Goal: Check status: Check status

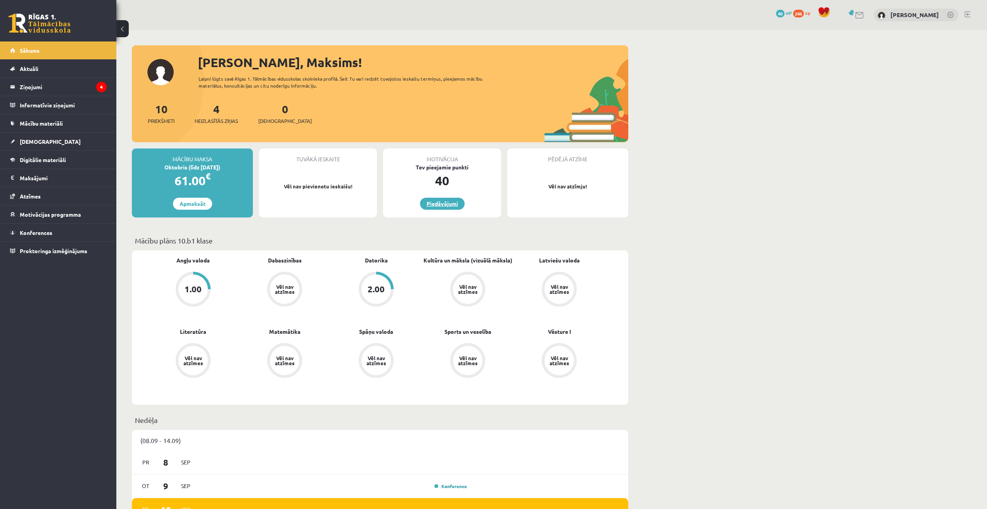
click at [451, 209] on link "Piedāvājumi" at bounding box center [442, 204] width 45 height 12
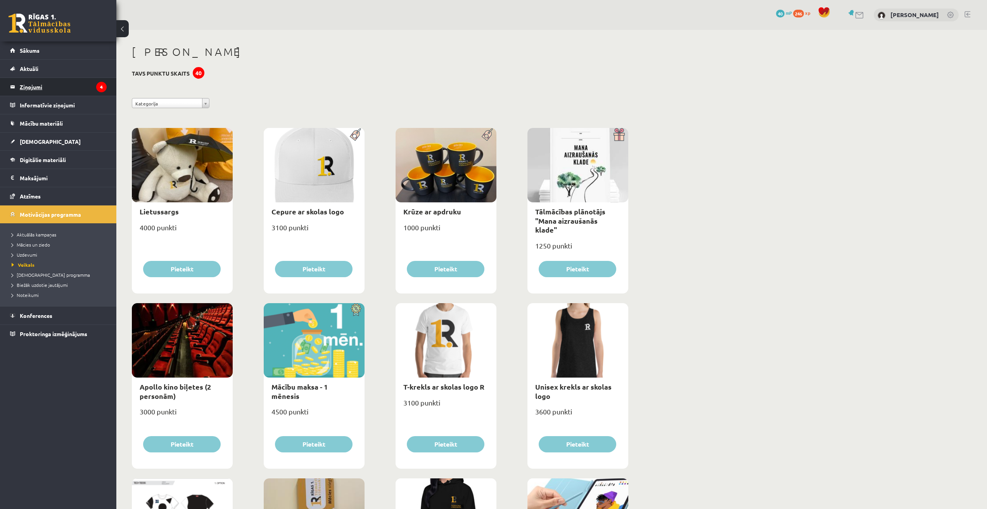
click at [47, 88] on legend "Ziņojumi 4" at bounding box center [63, 87] width 87 height 18
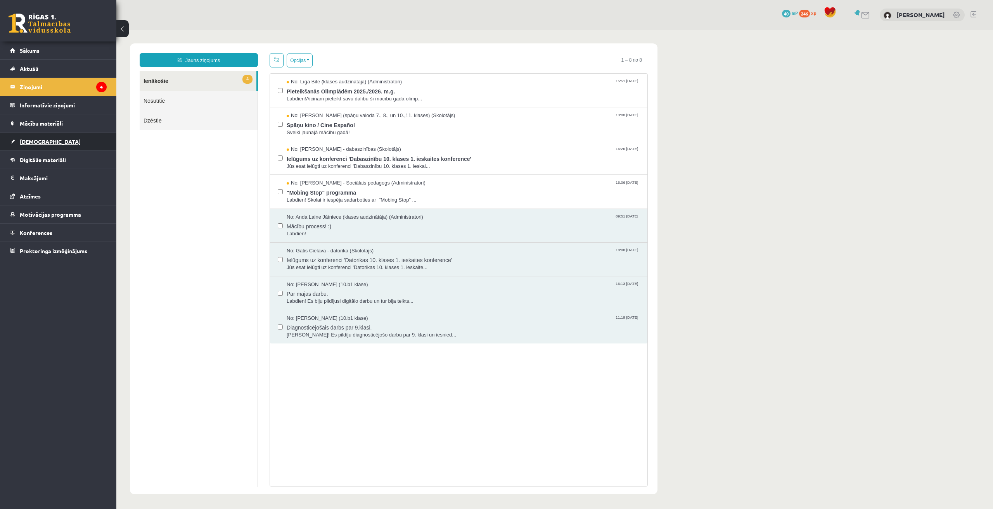
click at [37, 142] on span "[DEMOGRAPHIC_DATA]" at bounding box center [50, 141] width 61 height 7
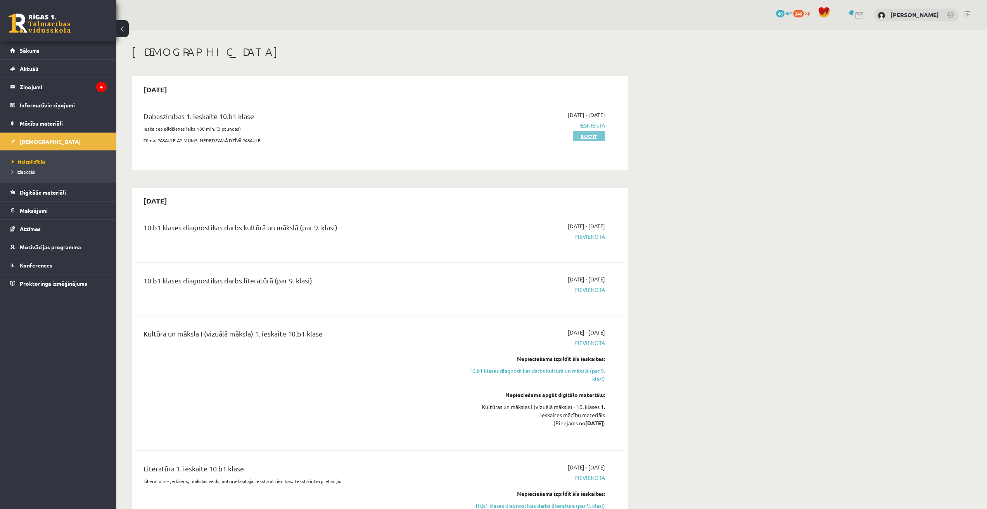
click at [596, 131] on link "Skatīt" at bounding box center [589, 136] width 32 height 10
click at [596, 124] on span "Iesniegta" at bounding box center [532, 125] width 146 height 8
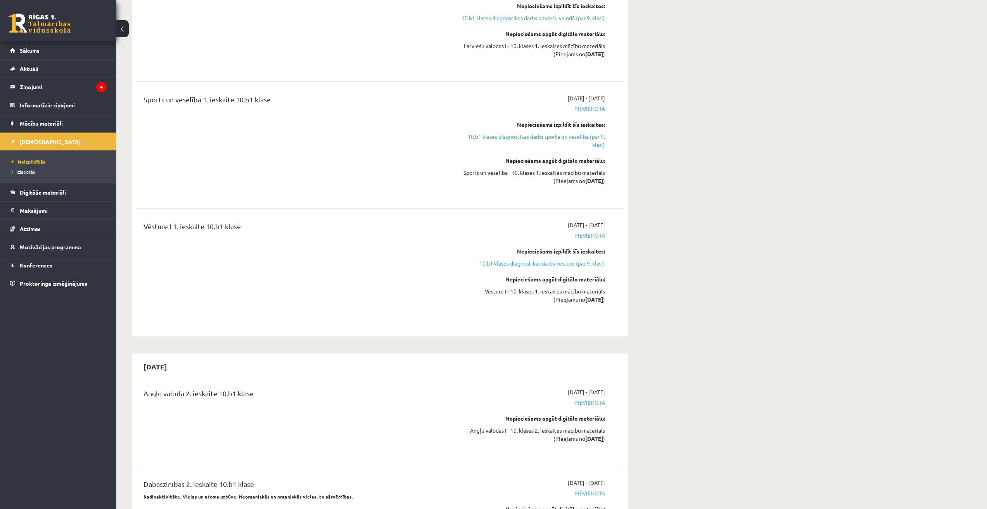
scroll to position [1167, 0]
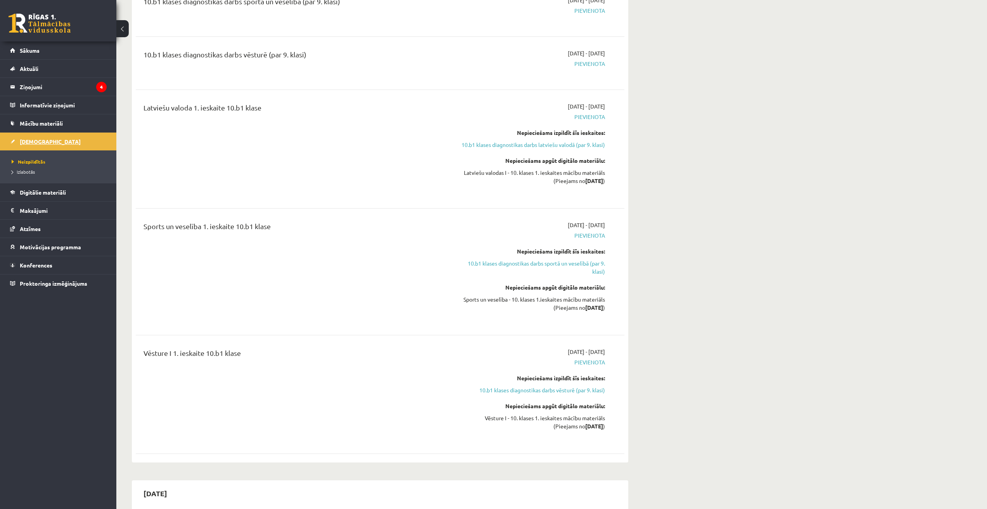
click at [35, 142] on span "[DEMOGRAPHIC_DATA]" at bounding box center [50, 141] width 61 height 7
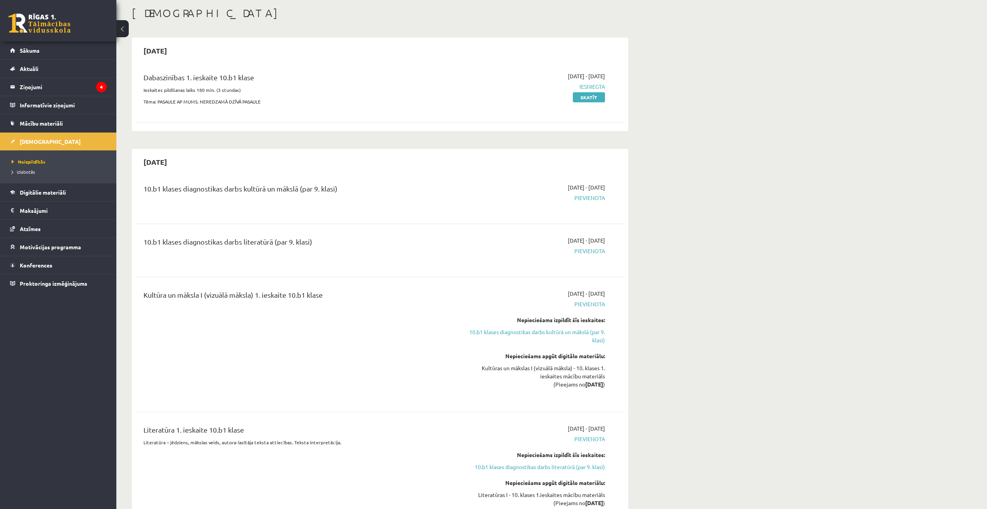
scroll to position [0, 0]
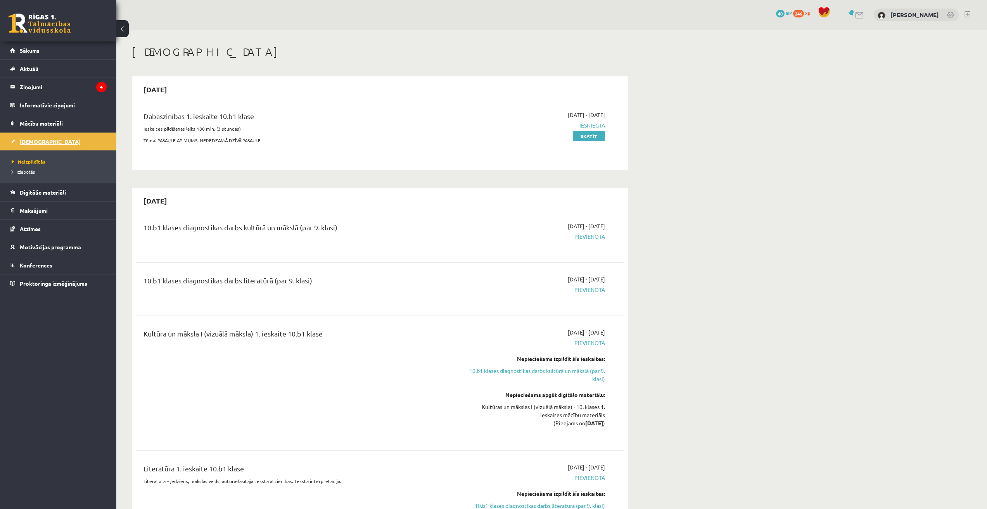
click at [36, 139] on span "[DEMOGRAPHIC_DATA]" at bounding box center [50, 141] width 61 height 7
click at [51, 42] on link "Sākums" at bounding box center [58, 50] width 97 height 18
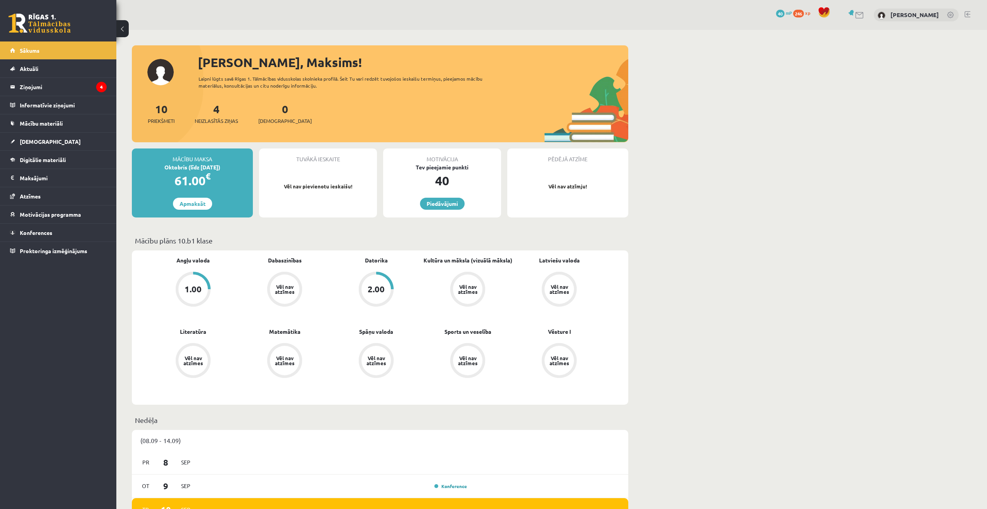
click at [366, 293] on div "2.00" at bounding box center [375, 289] width 29 height 29
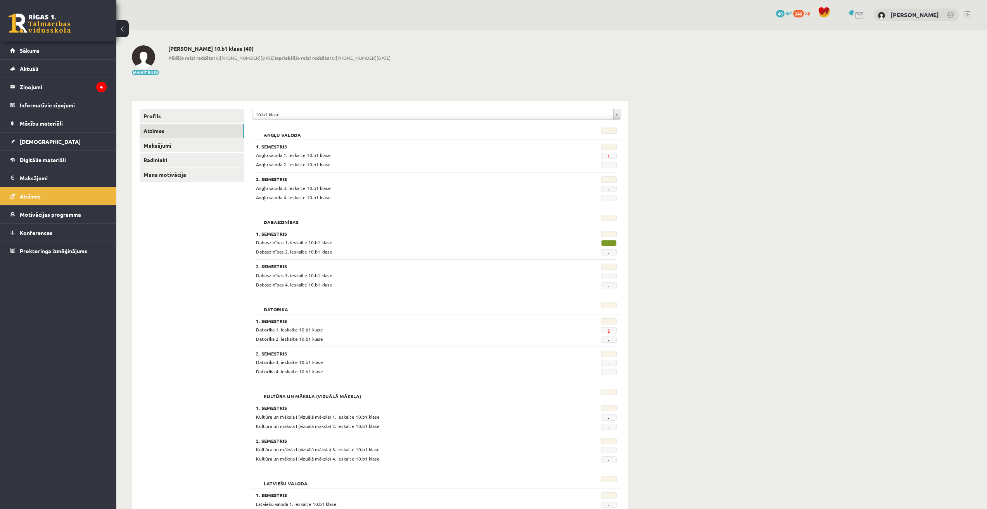
click at [610, 243] on span "-" at bounding box center [609, 243] width 16 height 6
click at [609, 243] on span "-" at bounding box center [609, 243] width 16 height 6
click at [613, 330] on span "2" at bounding box center [609, 330] width 16 height 6
click at [601, 332] on span "2" at bounding box center [609, 330] width 16 height 6
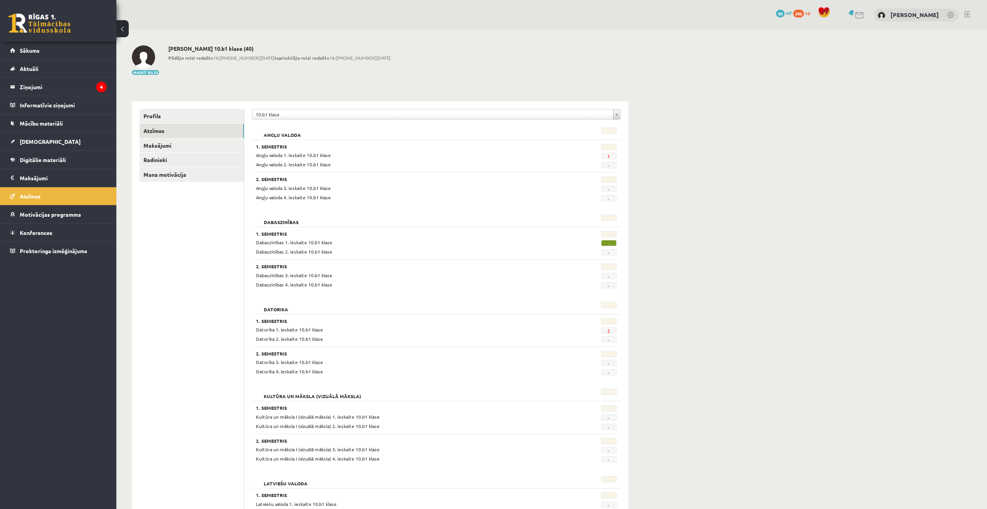
click at [606, 330] on span "2" at bounding box center [609, 330] width 16 height 6
click at [608, 329] on link "2" at bounding box center [608, 331] width 3 height 6
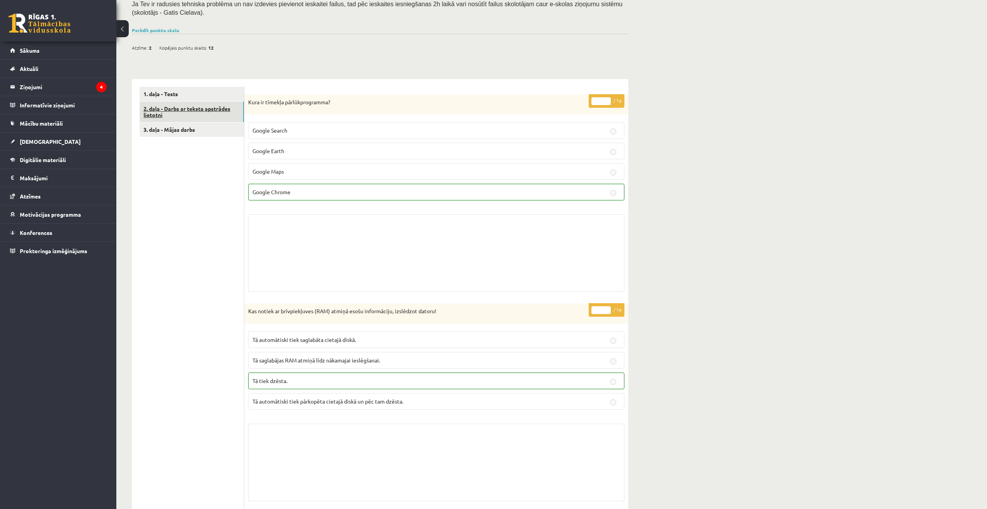
click at [191, 115] on link "2. daļa - Darbs ar teksta apstrādes lietotni" at bounding box center [192, 112] width 104 height 21
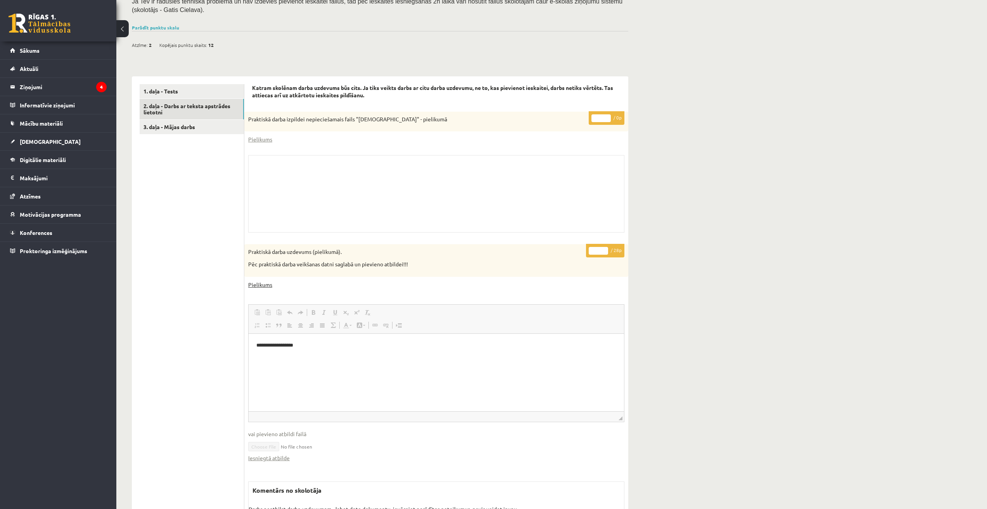
click at [261, 288] on link "Pielikums" at bounding box center [260, 285] width 24 height 8
click at [325, 217] on div "Skolotāja pielikums" at bounding box center [436, 194] width 376 height 78
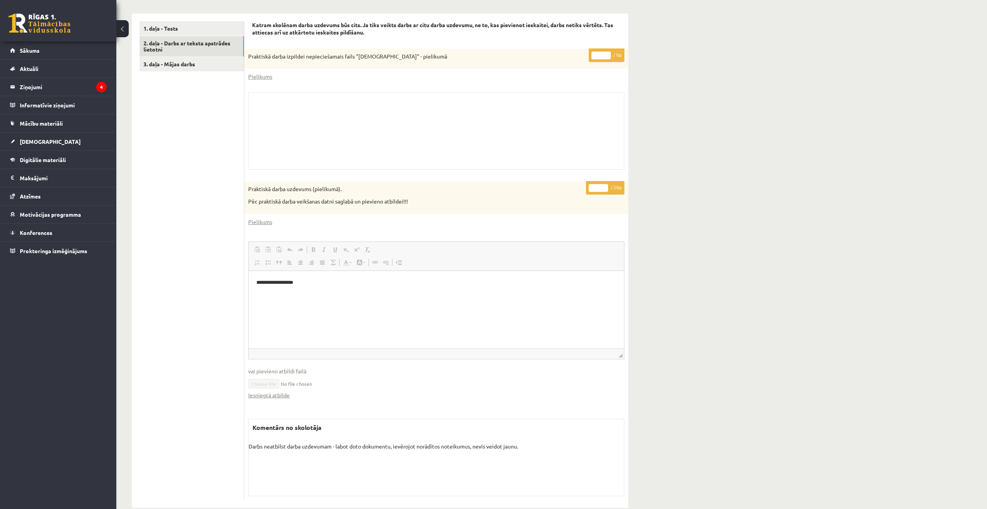
scroll to position [235, 0]
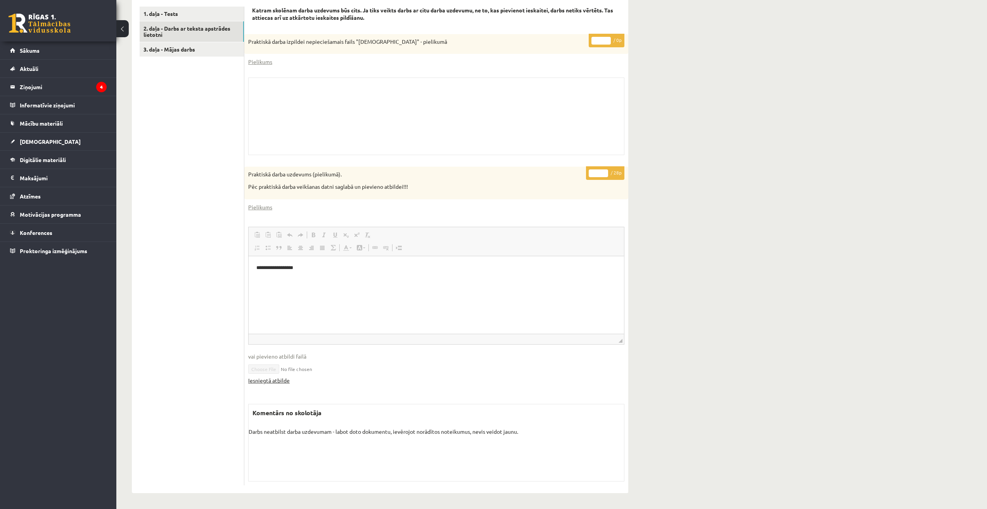
click at [274, 382] on link "Iesniegtā atbilde" at bounding box center [268, 380] width 41 height 8
